Goal: Transaction & Acquisition: Subscribe to service/newsletter

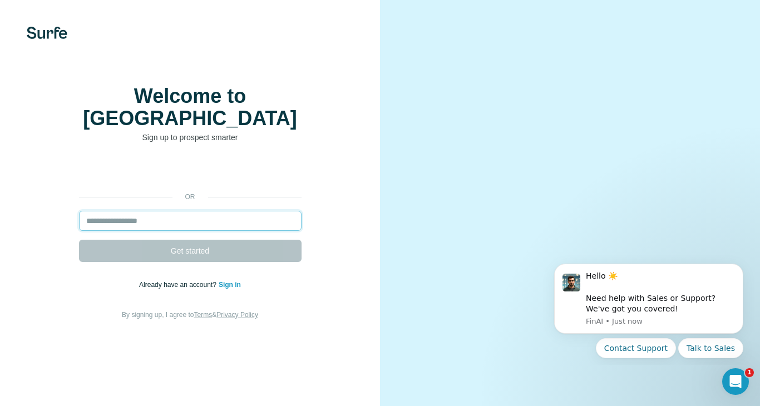
click at [192, 215] on input "email" at bounding box center [190, 221] width 223 height 20
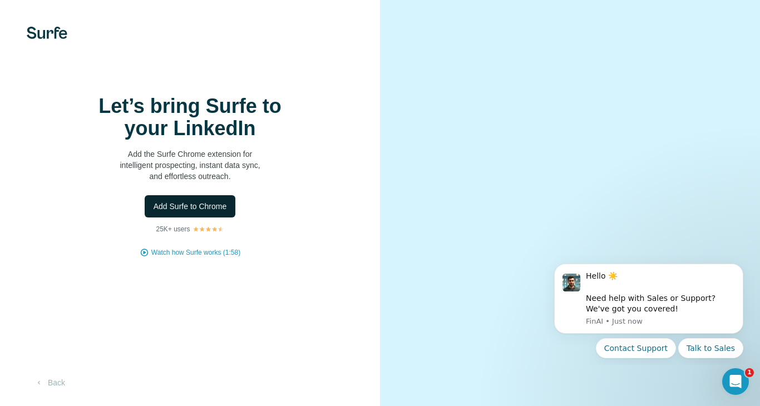
click at [214, 199] on button "Add Surfe to Chrome" at bounding box center [190, 206] width 91 height 22
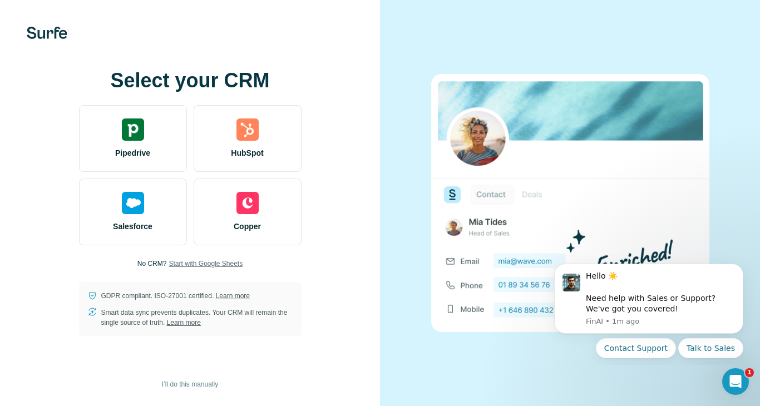
click at [213, 263] on span "Start with Google Sheets" at bounding box center [206, 264] width 74 height 10
